Goal: Task Accomplishment & Management: Manage account settings

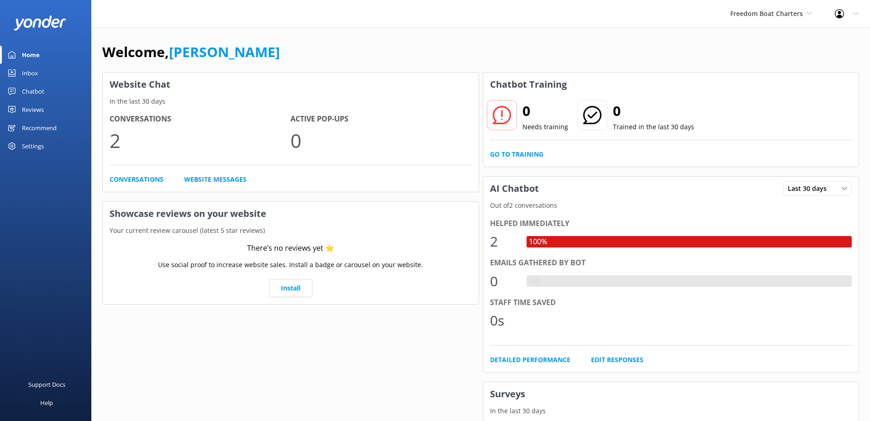
click at [44, 148] on div "Settings" at bounding box center [45, 146] width 91 height 18
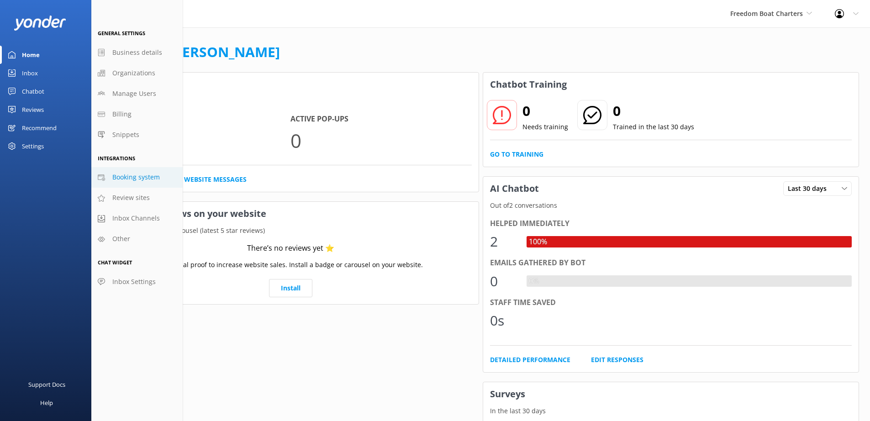
click at [125, 176] on span "Booking system" at bounding box center [136, 177] width 48 height 10
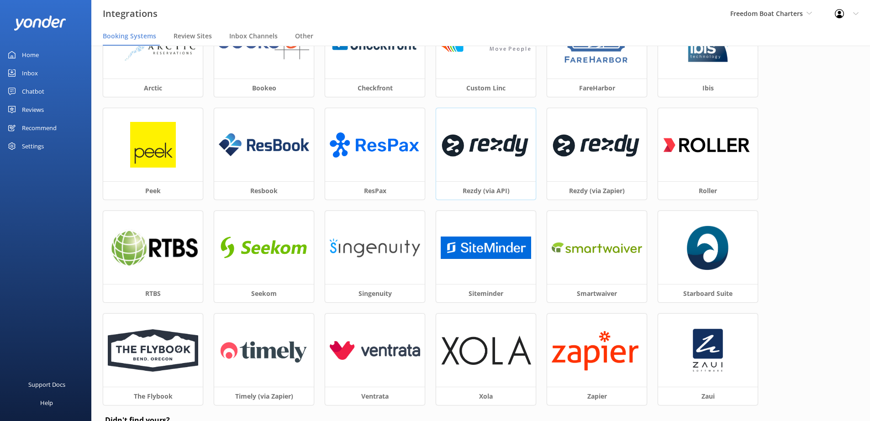
click at [496, 158] on img at bounding box center [486, 145] width 90 height 39
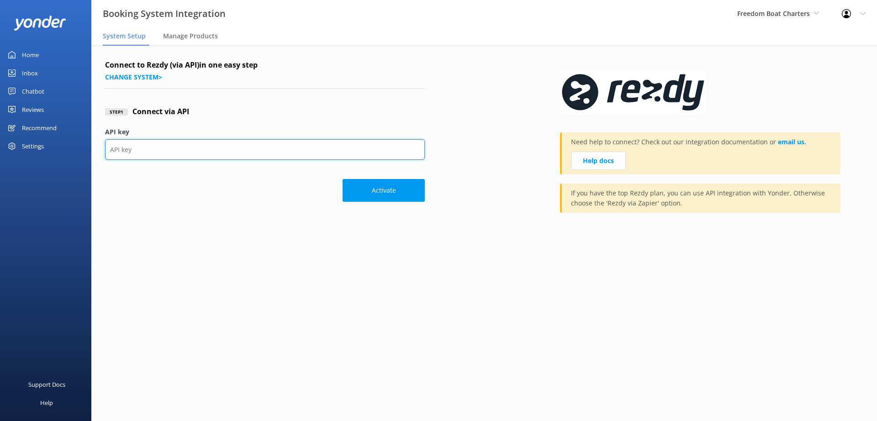
click at [199, 153] on input "API key" at bounding box center [265, 149] width 320 height 21
paste input "d20ab88042f94c8a933ce5acdd27a9ae"
type input "d20ab88042f94c8a933ce5acdd27a9ae"
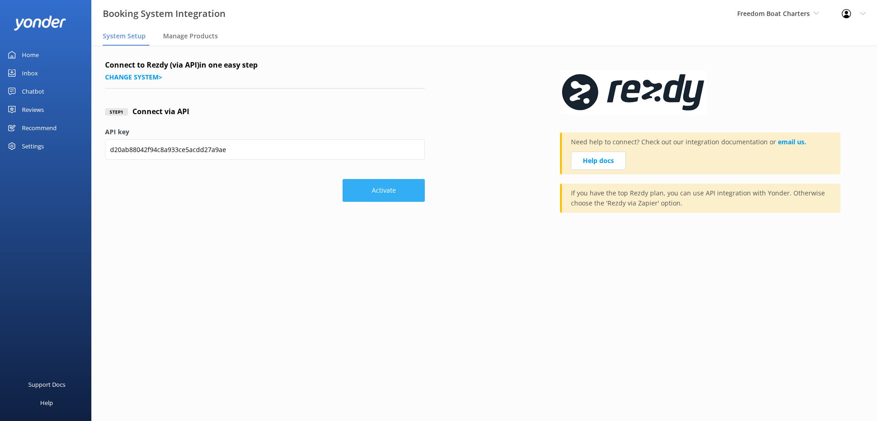
click at [382, 190] on button "Activate" at bounding box center [384, 190] width 82 height 23
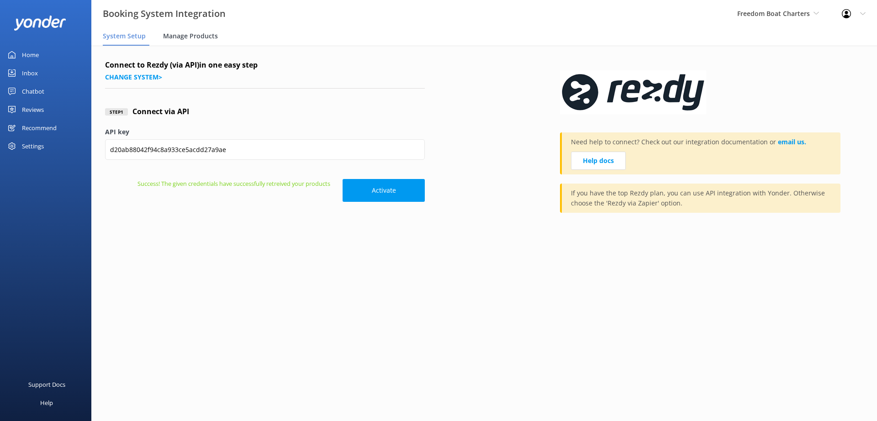
click at [201, 29] on div "Manage Products" at bounding box center [192, 36] width 58 height 18
